Goal: Task Accomplishment & Management: Manage account settings

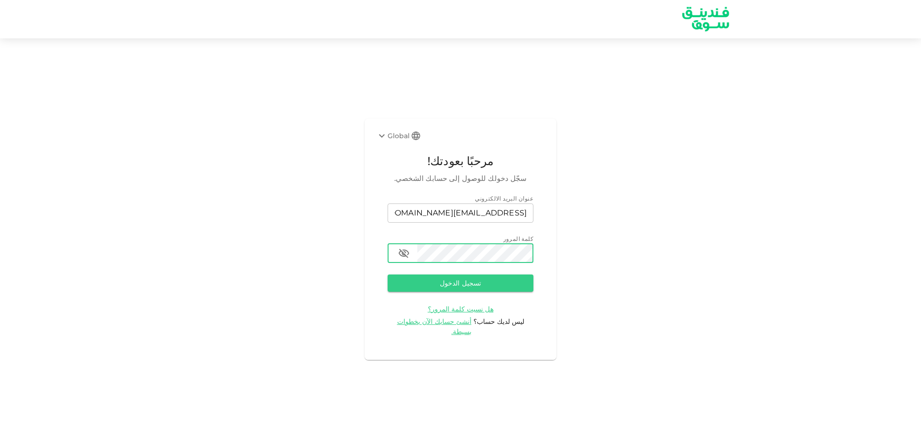
click at [388, 274] on button "تسجيل الدخول" at bounding box center [461, 282] width 146 height 17
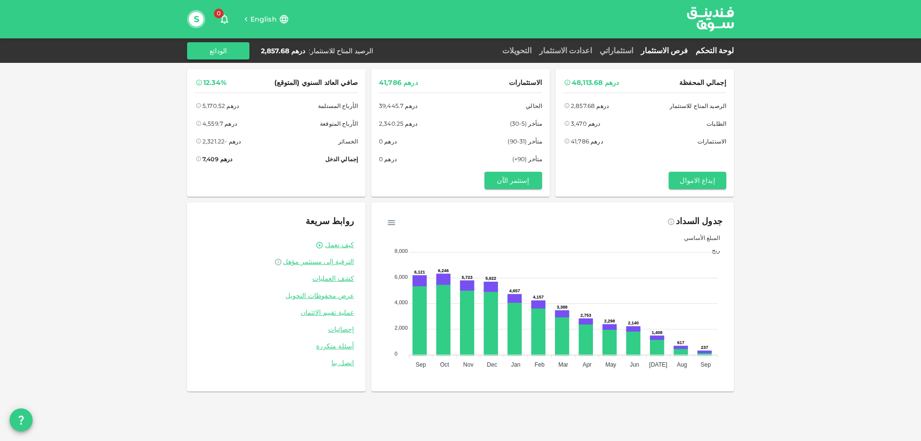
click at [677, 51] on link "فرص الاستثمار" at bounding box center [664, 50] width 55 height 9
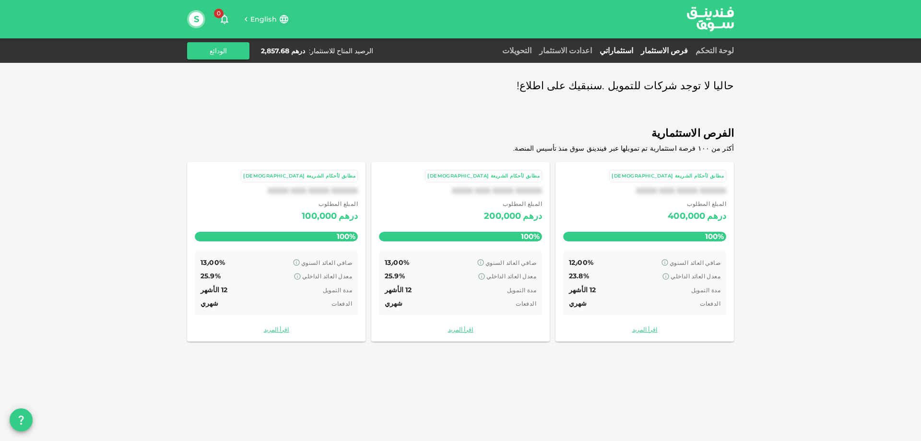
click at [637, 51] on link "استثماراتي" at bounding box center [616, 50] width 41 height 9
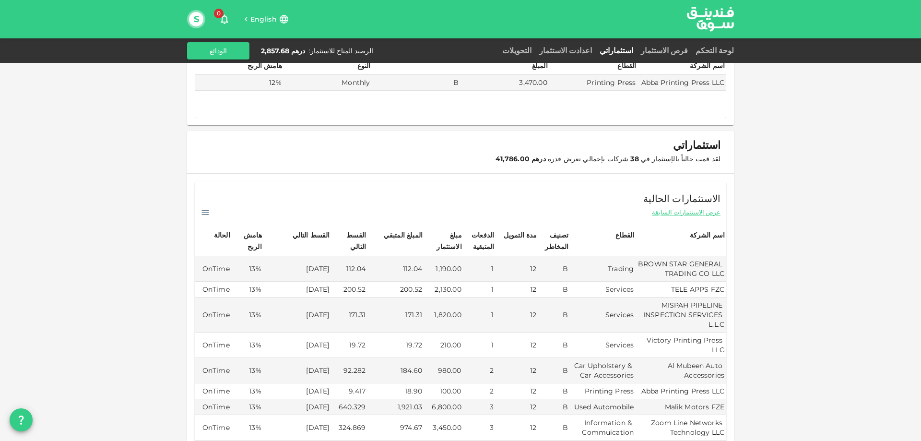
scroll to position [144, 0]
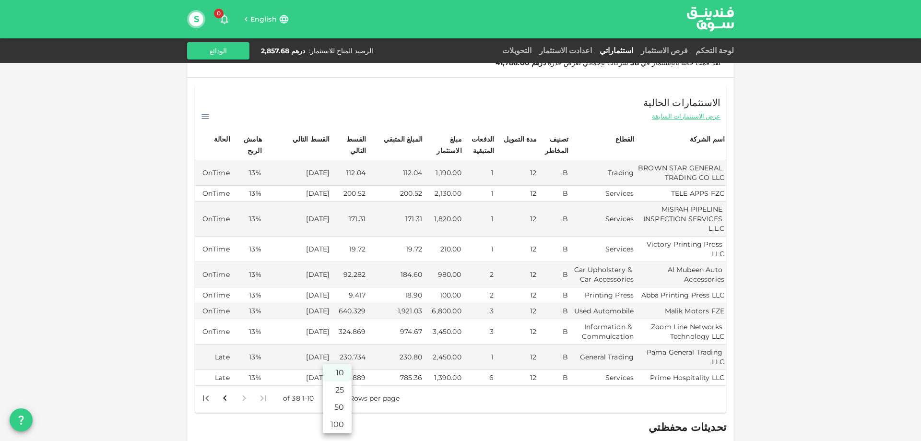
click at [330, 388] on body "English 0 S لوحة التحكم فرص الاستثمار استثماراتي اعدادت الاستثمار التحويلات الر…" at bounding box center [460, 220] width 921 height 441
click at [336, 403] on li "50" at bounding box center [337, 407] width 29 height 17
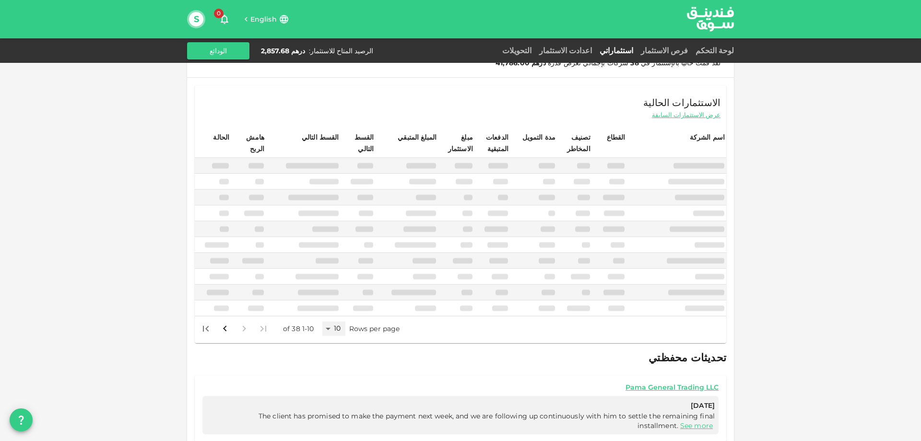
type input "50"
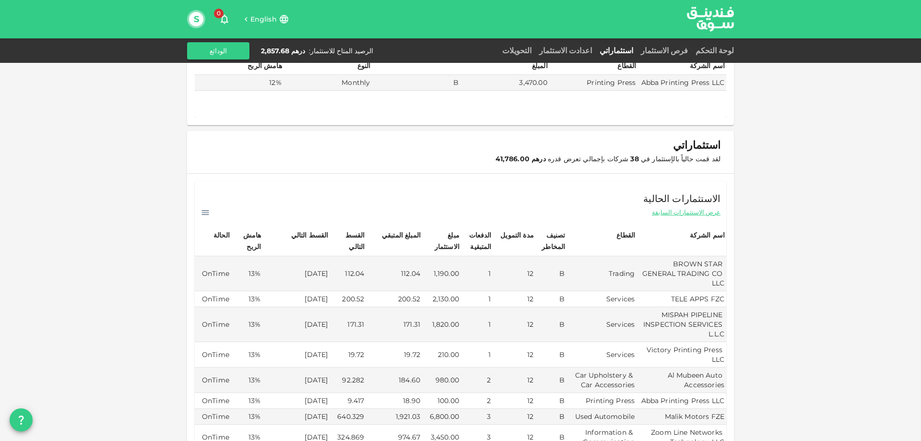
scroll to position [0, 0]
